Goal: Navigation & Orientation: Find specific page/section

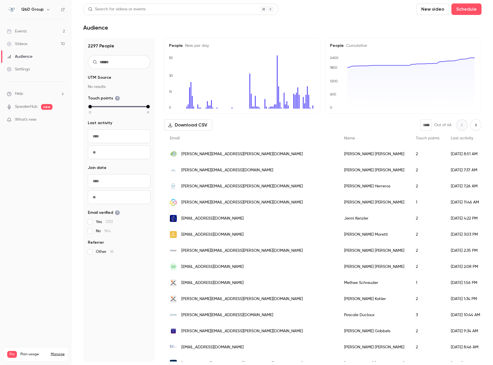
click at [23, 43] on div "Videos" at bounding box center [17, 44] width 20 height 6
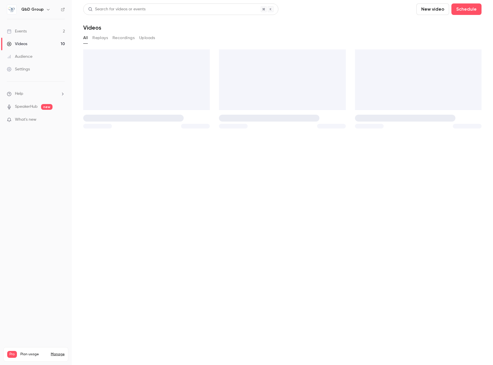
click at [23, 34] on div "Events" at bounding box center [17, 31] width 20 height 6
